Goal: Entertainment & Leisure: Consume media (video, audio)

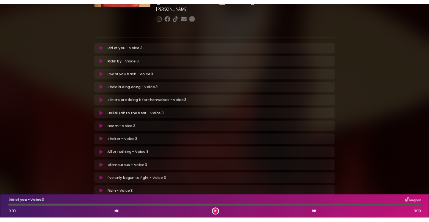
scroll to position [141, 0]
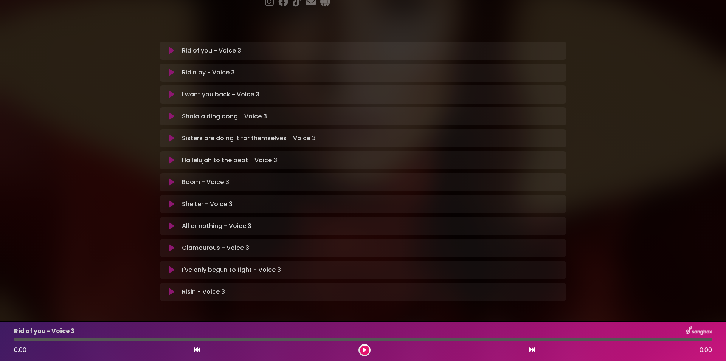
click at [169, 222] on icon at bounding box center [172, 226] width 6 height 8
click at [363, 352] on button at bounding box center [364, 350] width 9 height 9
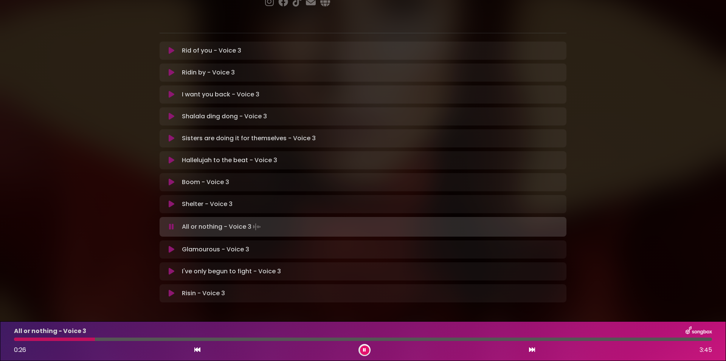
click at [361, 351] on button at bounding box center [364, 350] width 9 height 9
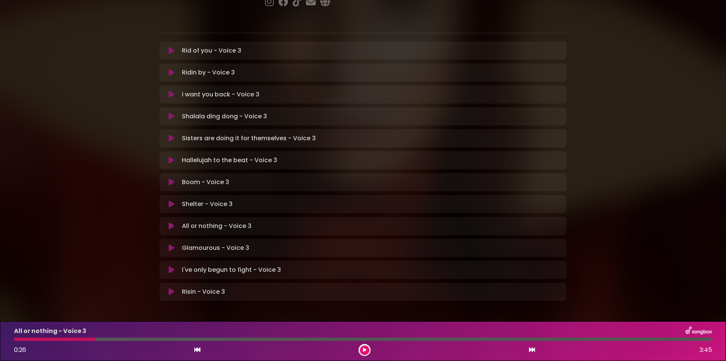
drag, startPoint x: 94, startPoint y: 340, endPoint x: 36, endPoint y: 339, distance: 58.2
click at [40, 339] on div at bounding box center [55, 339] width 82 height 3
click at [16, 337] on div "All or nothing - Voice 3 0:26 3:45" at bounding box center [362, 341] width 707 height 30
click at [194, 349] on icon at bounding box center [197, 350] width 6 height 6
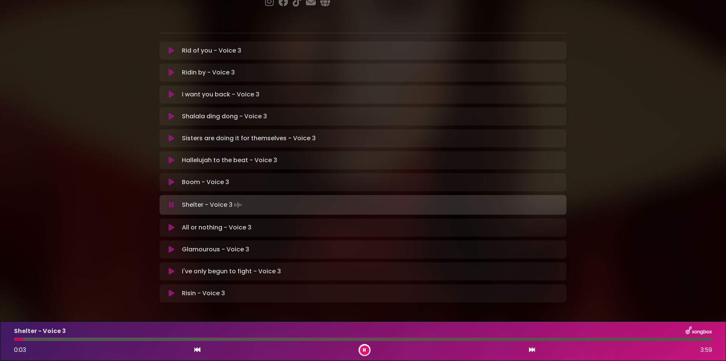
click at [530, 352] on icon at bounding box center [532, 350] width 6 height 6
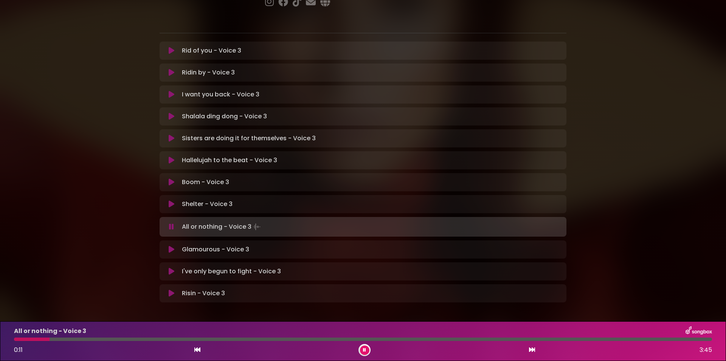
click at [363, 351] on button at bounding box center [364, 350] width 9 height 9
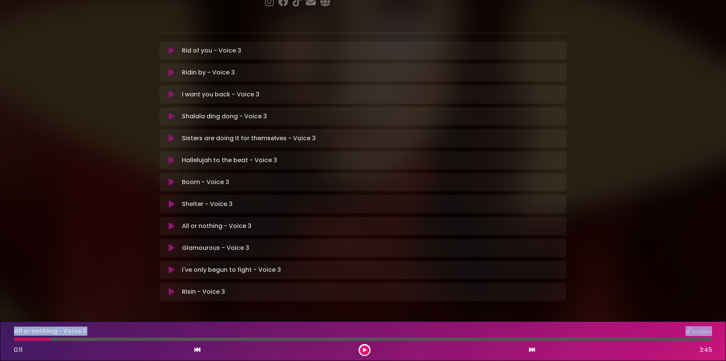
drag, startPoint x: 49, startPoint y: 339, endPoint x: 15, endPoint y: 336, distance: 34.1
click at [15, 338] on div at bounding box center [363, 339] width 698 height 3
click at [195, 350] on icon at bounding box center [197, 350] width 6 height 6
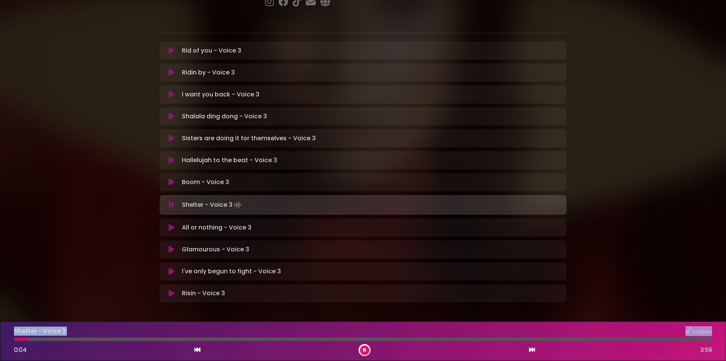
click at [363, 351] on button at bounding box center [364, 350] width 9 height 9
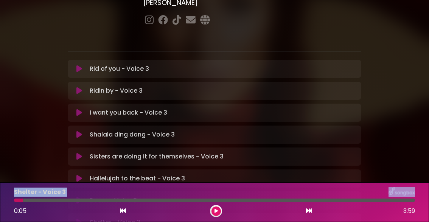
click at [307, 211] on icon at bounding box center [309, 211] width 6 height 6
click at [215, 211] on icon at bounding box center [215, 211] width 3 height 5
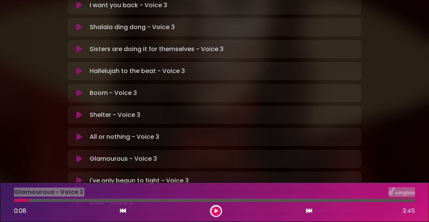
scroll to position [271, 0]
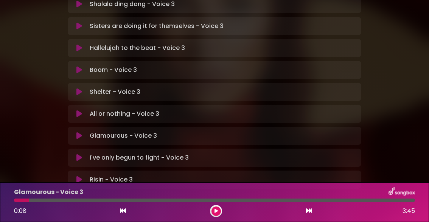
click at [260, 175] on div "Risin - Voice 3 Loading Track..." at bounding box center [222, 179] width 270 height 9
click at [169, 175] on div "Risin - Voice 3 Loading Track..." at bounding box center [222, 179] width 270 height 9
click at [310, 212] on icon at bounding box center [309, 211] width 6 height 6
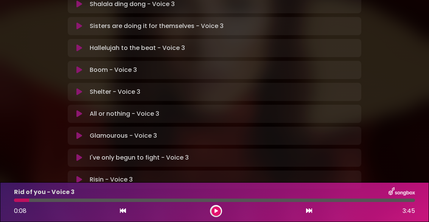
click at [310, 212] on icon at bounding box center [309, 211] width 6 height 6
click at [124, 211] on icon at bounding box center [123, 211] width 6 height 6
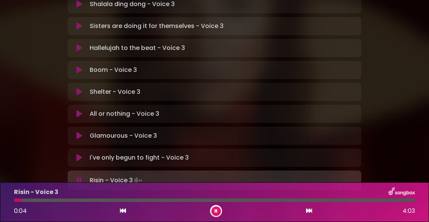
click at [308, 212] on icon at bounding box center [309, 211] width 6 height 6
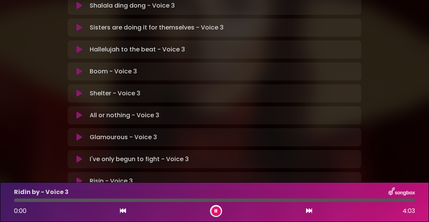
scroll to position [273, 0]
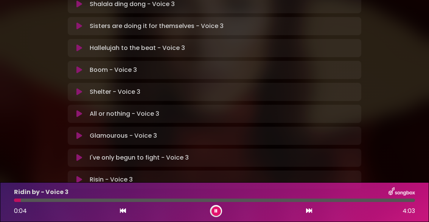
click at [123, 212] on icon at bounding box center [123, 211] width 6 height 6
click at [215, 212] on icon at bounding box center [215, 211] width 3 height 5
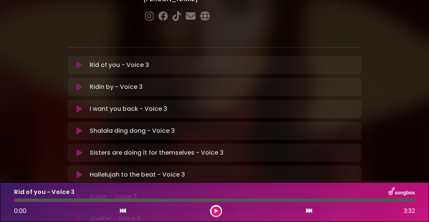
scroll to position [81, 0]
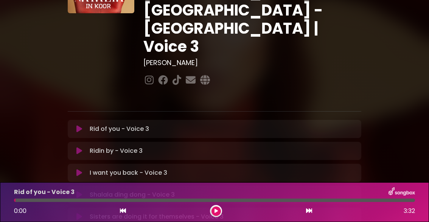
click at [216, 212] on icon at bounding box center [215, 211] width 3 height 5
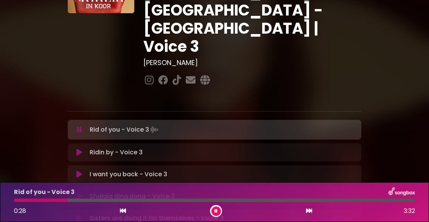
click at [218, 211] on button at bounding box center [215, 210] width 9 height 9
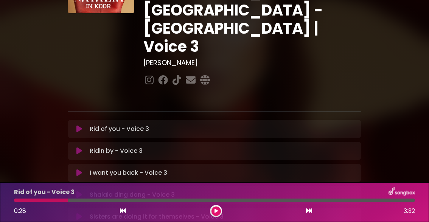
click at [308, 214] on icon at bounding box center [309, 211] width 6 height 6
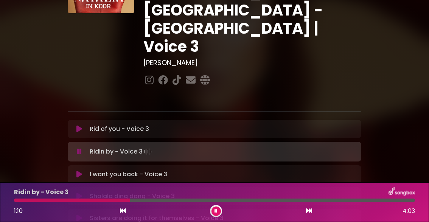
click at [122, 212] on icon at bounding box center [123, 211] width 6 height 6
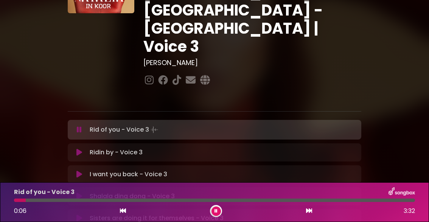
click at [308, 212] on icon at bounding box center [309, 211] width 6 height 6
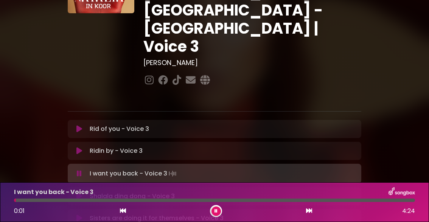
click at [212, 214] on button at bounding box center [215, 210] width 9 height 9
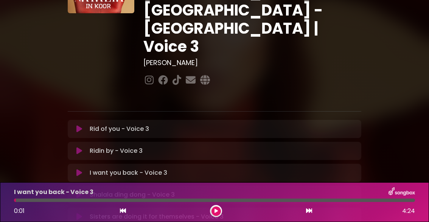
click at [121, 212] on icon at bounding box center [123, 211] width 6 height 6
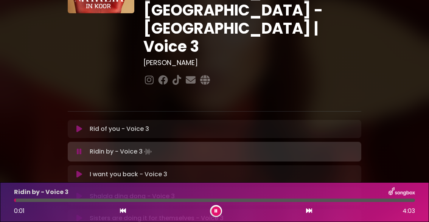
click at [309, 210] on icon at bounding box center [309, 211] width 6 height 6
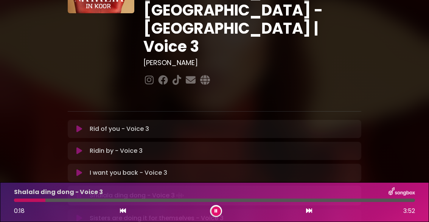
click at [214, 212] on button at bounding box center [215, 210] width 9 height 9
click at [121, 212] on icon at bounding box center [123, 211] width 6 height 6
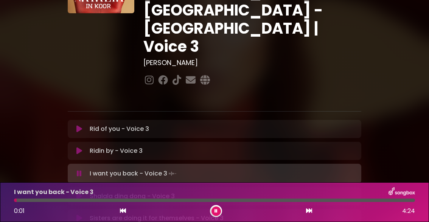
click at [307, 211] on icon at bounding box center [309, 211] width 6 height 6
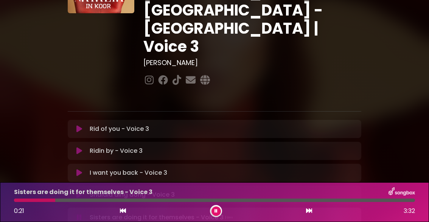
click at [122, 212] on icon at bounding box center [123, 211] width 6 height 6
click at [216, 212] on icon at bounding box center [215, 211] width 3 height 5
click at [308, 212] on icon at bounding box center [309, 211] width 6 height 6
click at [215, 214] on button at bounding box center [215, 210] width 9 height 9
click at [122, 211] on icon at bounding box center [123, 211] width 6 height 6
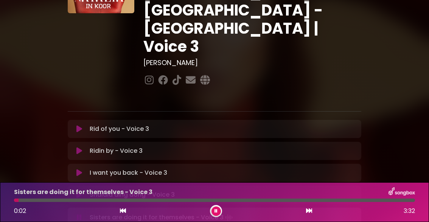
click at [308, 212] on icon at bounding box center [309, 211] width 6 height 6
click at [211, 212] on div at bounding box center [216, 211] width 12 height 12
click at [214, 211] on button at bounding box center [215, 210] width 9 height 9
drag, startPoint x: 44, startPoint y: 199, endPoint x: 20, endPoint y: 200, distance: 24.2
click at [20, 200] on div at bounding box center [30, 199] width 33 height 3
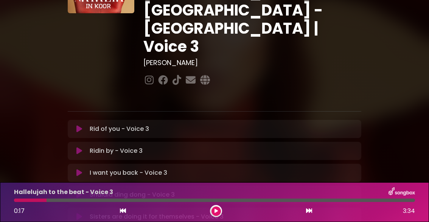
click at [15, 200] on div at bounding box center [30, 199] width 33 height 3
click at [120, 210] on icon at bounding box center [123, 211] width 6 height 6
click at [308, 210] on icon at bounding box center [309, 211] width 6 height 6
click at [216, 213] on icon at bounding box center [215, 211] width 3 height 5
click at [21, 200] on div at bounding box center [20, 199] width 12 height 3
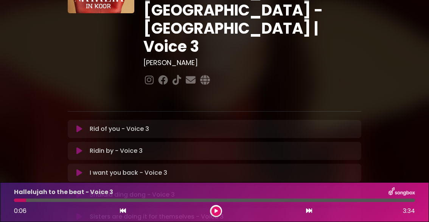
click at [19, 200] on div at bounding box center [20, 199] width 12 height 3
click at [21, 201] on div at bounding box center [20, 199] width 12 height 3
click at [17, 199] on div at bounding box center [20, 199] width 12 height 3
drag, startPoint x: 23, startPoint y: 200, endPoint x: 14, endPoint y: 200, distance: 9.1
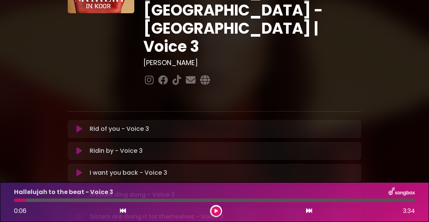
click at [14, 200] on div at bounding box center [20, 199] width 12 height 3
click at [14, 200] on div at bounding box center [214, 199] width 410 height 3
click at [120, 211] on icon at bounding box center [123, 211] width 6 height 6
click at [309, 211] on icon at bounding box center [309, 211] width 6 height 6
click at [216, 212] on icon at bounding box center [215, 211] width 3 height 5
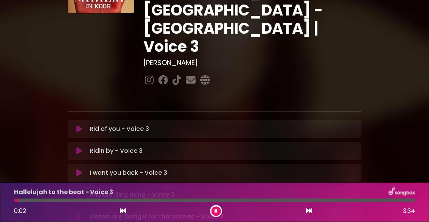
click at [216, 214] on button at bounding box center [215, 210] width 9 height 9
click at [215, 211] on icon at bounding box center [215, 211] width 3 height 5
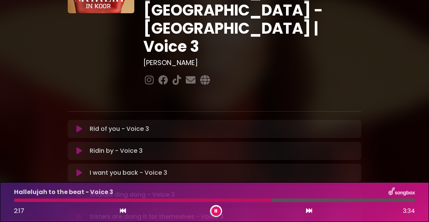
click at [215, 211] on button at bounding box center [215, 210] width 9 height 9
click at [122, 210] on icon at bounding box center [123, 211] width 6 height 6
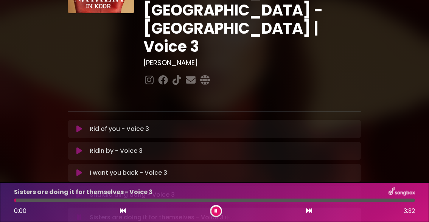
click at [308, 212] on icon at bounding box center [309, 211] width 6 height 6
click at [216, 212] on icon at bounding box center [215, 211] width 3 height 5
click at [215, 212] on icon at bounding box center [215, 211] width 3 height 5
click at [215, 208] on button at bounding box center [215, 210] width 9 height 9
click at [120, 211] on icon at bounding box center [123, 211] width 6 height 6
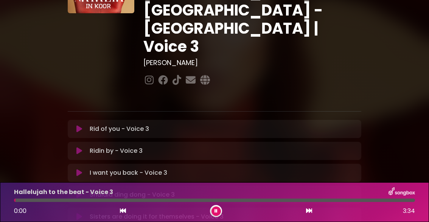
click at [308, 210] on icon at bounding box center [309, 211] width 6 height 6
click at [216, 211] on icon at bounding box center [215, 211] width 3 height 5
click at [121, 212] on icon at bounding box center [123, 211] width 6 height 6
click at [307, 212] on icon at bounding box center [309, 211] width 6 height 6
click at [121, 212] on icon at bounding box center [123, 211] width 6 height 6
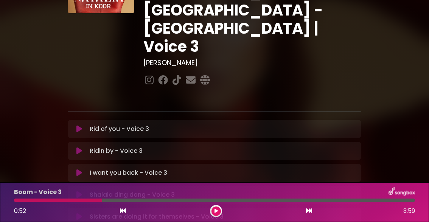
click at [308, 211] on icon at bounding box center [309, 211] width 6 height 6
click at [210, 210] on div at bounding box center [216, 211] width 12 height 12
click at [212, 212] on button at bounding box center [215, 210] width 9 height 9
click at [122, 211] on icon at bounding box center [123, 211] width 6 height 6
click at [306, 211] on icon at bounding box center [309, 211] width 6 height 6
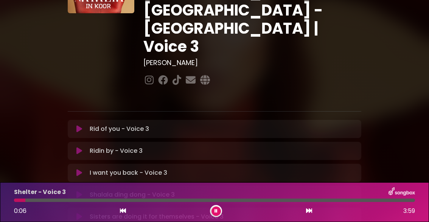
click at [214, 212] on button at bounding box center [215, 210] width 9 height 9
drag, startPoint x: 123, startPoint y: 209, endPoint x: 128, endPoint y: 212, distance: 5.8
click at [122, 209] on icon at bounding box center [123, 211] width 6 height 6
click at [307, 211] on icon at bounding box center [309, 211] width 6 height 6
click at [122, 211] on icon at bounding box center [123, 211] width 6 height 6
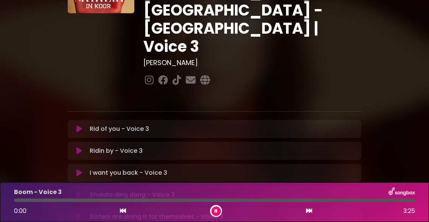
click at [214, 212] on button at bounding box center [215, 210] width 9 height 9
click at [308, 211] on icon at bounding box center [309, 211] width 6 height 6
click at [215, 211] on icon at bounding box center [215, 211] width 3 height 5
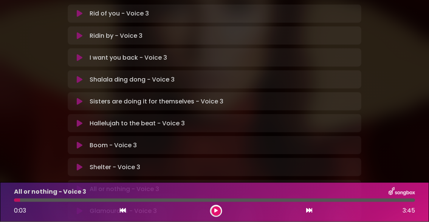
scroll to position [223, 0]
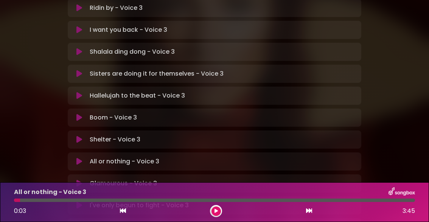
click at [122, 211] on icon at bounding box center [123, 211] width 6 height 6
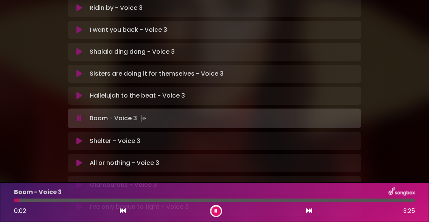
click at [308, 212] on icon at bounding box center [309, 211] width 6 height 6
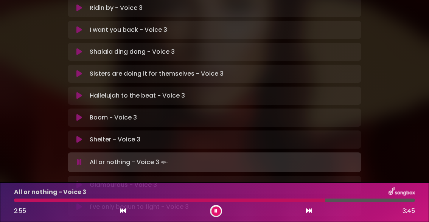
click at [212, 213] on div at bounding box center [216, 211] width 12 height 12
click at [214, 211] on button at bounding box center [215, 210] width 9 height 9
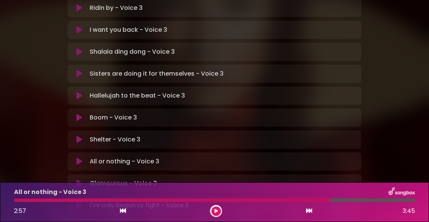
click at [122, 211] on icon at bounding box center [123, 211] width 6 height 6
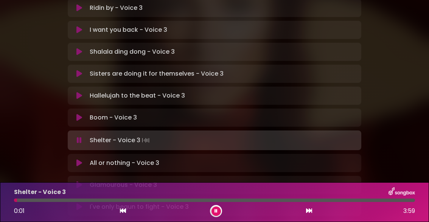
click at [307, 212] on icon at bounding box center [309, 211] width 6 height 6
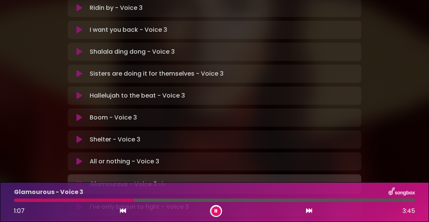
drag, startPoint x: 213, startPoint y: 211, endPoint x: 218, endPoint y: 211, distance: 4.6
click at [214, 211] on button at bounding box center [215, 210] width 9 height 9
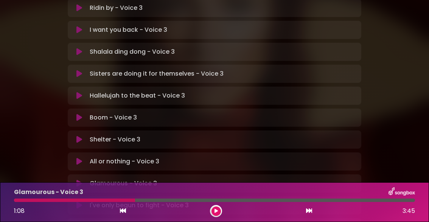
click at [120, 212] on icon at bounding box center [123, 211] width 6 height 6
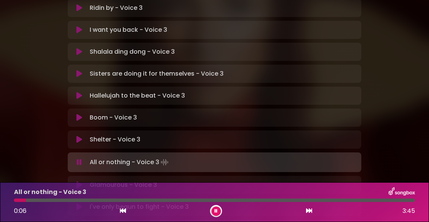
click at [309, 212] on icon at bounding box center [309, 211] width 6 height 6
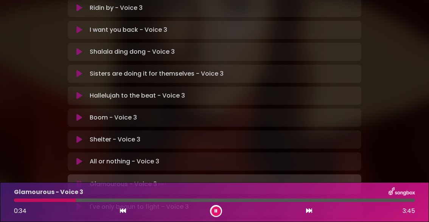
click at [215, 211] on icon at bounding box center [215, 211] width 3 height 5
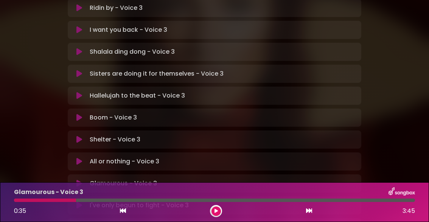
click at [121, 211] on icon at bounding box center [123, 211] width 6 height 6
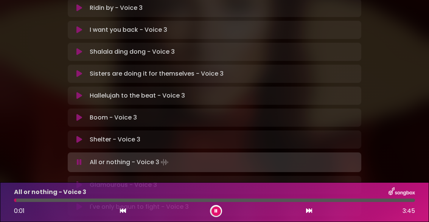
click at [308, 211] on icon at bounding box center [309, 211] width 6 height 6
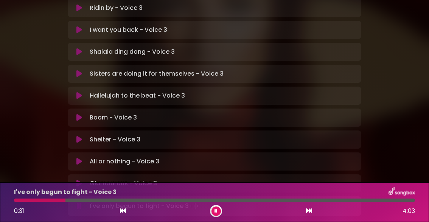
click at [122, 210] on icon at bounding box center [123, 211] width 6 height 6
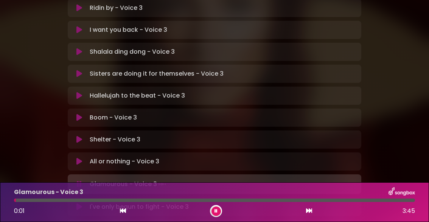
click at [216, 211] on icon at bounding box center [215, 211] width 3 height 5
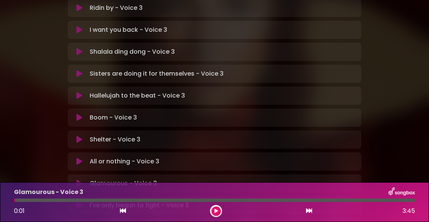
click at [308, 213] on icon at bounding box center [309, 211] width 6 height 6
click at [121, 213] on icon at bounding box center [123, 211] width 6 height 6
click at [216, 210] on icon at bounding box center [215, 211] width 3 height 5
click at [309, 212] on icon at bounding box center [309, 211] width 6 height 6
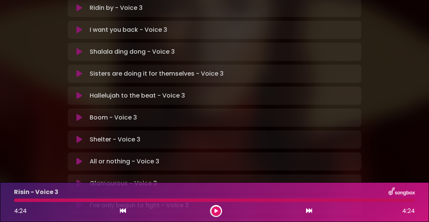
click at [120, 212] on icon at bounding box center [123, 211] width 6 height 6
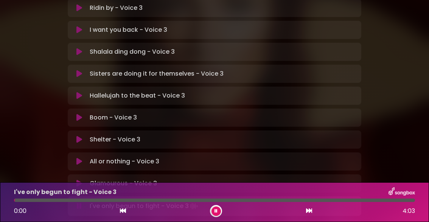
click at [216, 213] on icon at bounding box center [215, 211] width 3 height 5
